Goal: Task Accomplishment & Management: Complete application form

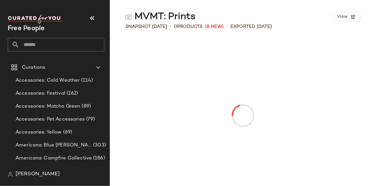
click at [61, 44] on input "text" at bounding box center [61, 45] width 85 height 14
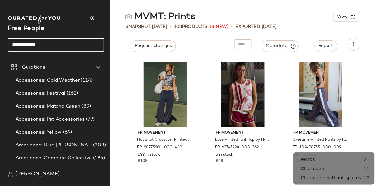
type input "**********"
click at [61, 44] on input "**********" at bounding box center [56, 45] width 97 height 14
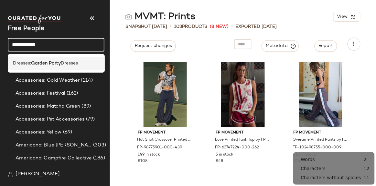
click at [60, 65] on b "Garden Party" at bounding box center [46, 63] width 30 height 7
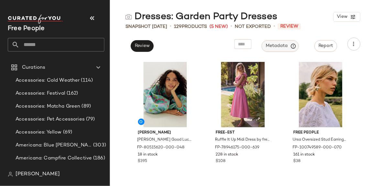
click at [290, 45] on span "Metadata" at bounding box center [280, 46] width 29 height 6
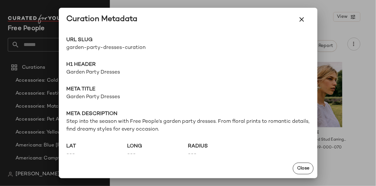
click at [93, 50] on span "garden-party-dresses-curation" at bounding box center [128, 48] width 122 height 8
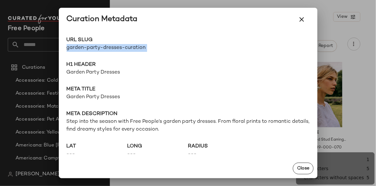
click at [93, 50] on span "garden-party-dresses-curation" at bounding box center [128, 48] width 122 height 8
copy div "garden-party-dresses-curation Go to Shop"
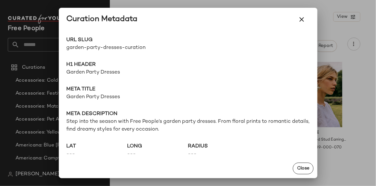
click at [96, 74] on span "Garden Party Dresses" at bounding box center [188, 73] width 243 height 8
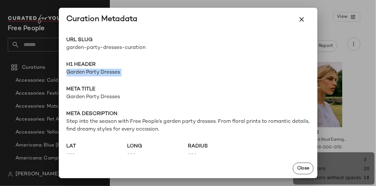
copy span "Garden Party Dresses"
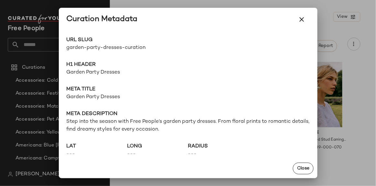
click at [147, 127] on span "Step into the season with Free People’s garden party dresses. From floral print…" at bounding box center [188, 126] width 243 height 16
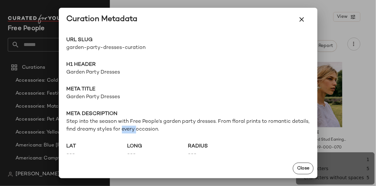
click at [147, 127] on span "Step into the season with Free People’s garden party dresses. From floral print…" at bounding box center [188, 126] width 243 height 16
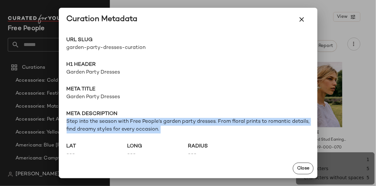
click at [147, 127] on span "Step into the season with Free People’s garden party dresses. From floral print…" at bounding box center [188, 126] width 243 height 16
copy span "Step into the season with Free People’s garden party dresses. From floral print…"
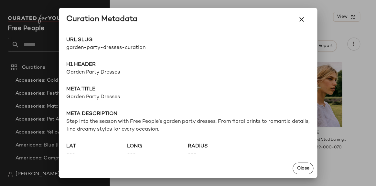
click at [331, 9] on div at bounding box center [188, 93] width 376 height 186
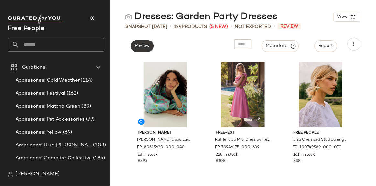
click at [148, 42] on button "Review" at bounding box center [142, 46] width 23 height 12
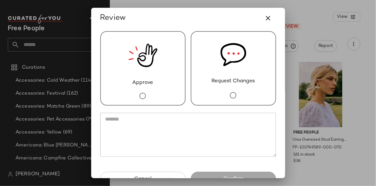
click at [170, 53] on div "Approve" at bounding box center [142, 68] width 85 height 74
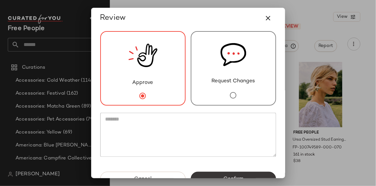
click at [222, 174] on button "Confirm" at bounding box center [233, 179] width 85 height 14
